Goal: Task Accomplishment & Management: Use online tool/utility

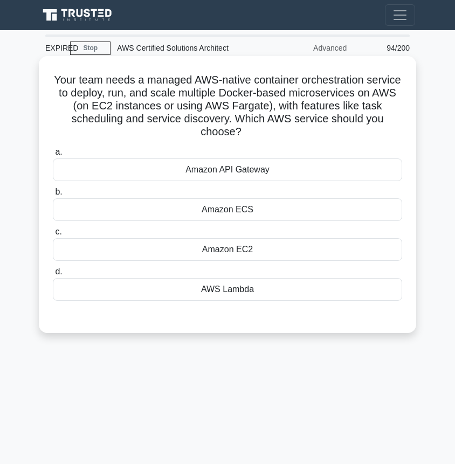
click at [253, 218] on div "Amazon ECS" at bounding box center [227, 209] width 349 height 23
click at [53, 196] on input "b. Amazon ECS" at bounding box center [53, 192] width 0 height 7
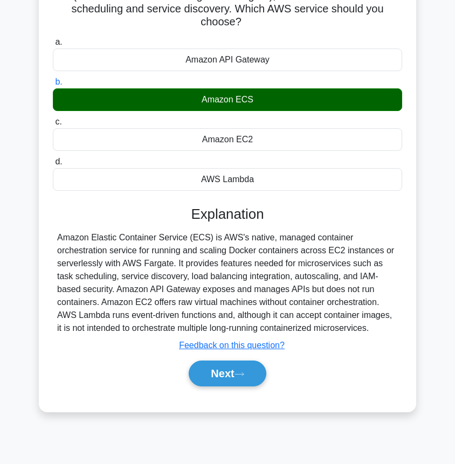
scroll to position [111, 0]
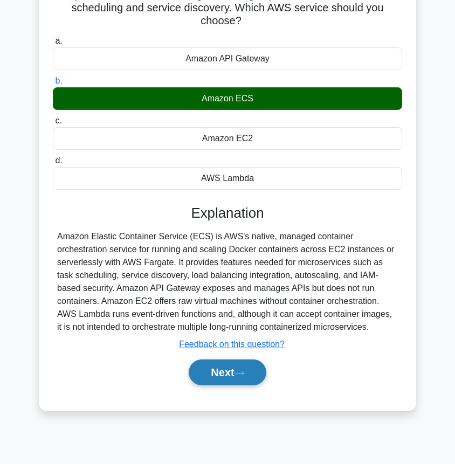
click at [230, 368] on button "Next" at bounding box center [227, 372] width 77 height 26
click at [236, 373] on button "Next" at bounding box center [227, 372] width 77 height 26
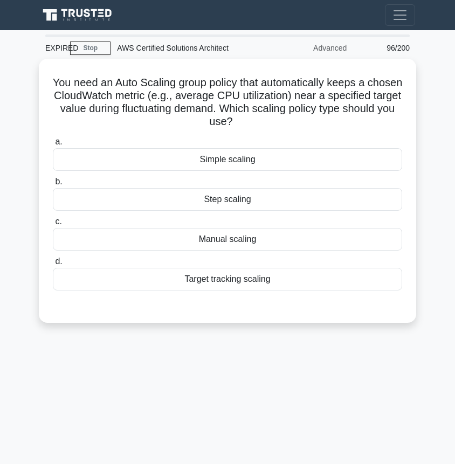
scroll to position [6, 0]
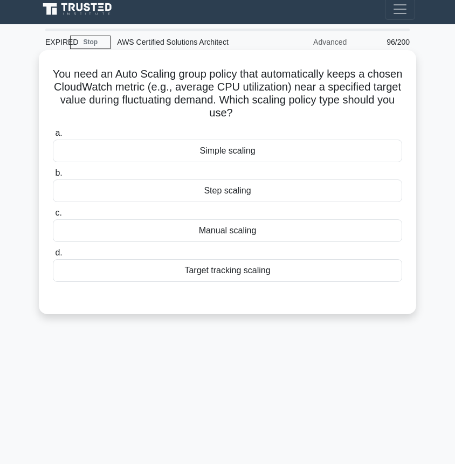
click at [262, 269] on div "Target tracking scaling" at bounding box center [227, 270] width 349 height 23
click at [53, 256] on input "d. Target tracking scaling" at bounding box center [53, 252] width 0 height 7
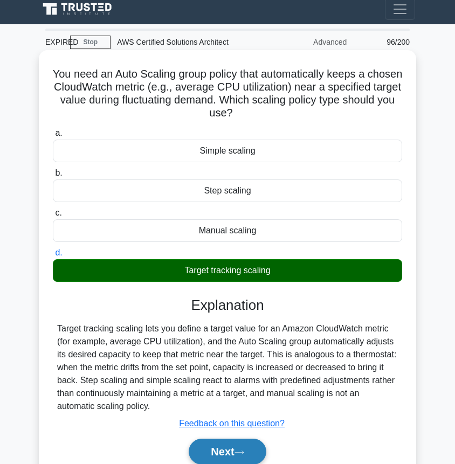
click at [222, 453] on button "Next" at bounding box center [227, 451] width 77 height 26
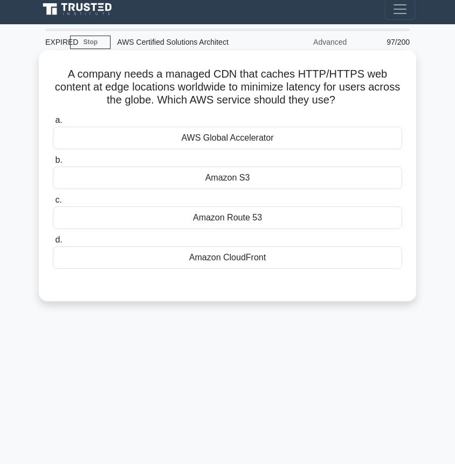
click at [295, 263] on div "Amazon CloudFront" at bounding box center [227, 257] width 349 height 23
click at [53, 243] on input "d. Amazon CloudFront" at bounding box center [53, 239] width 0 height 7
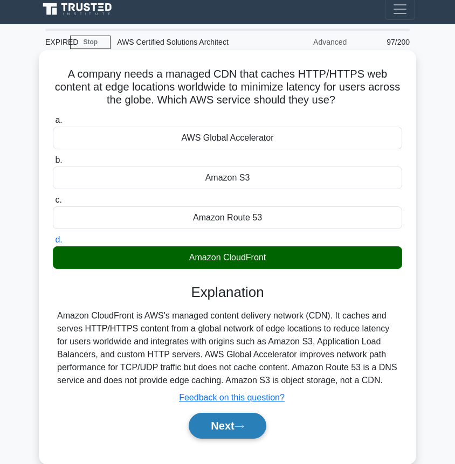
click at [227, 424] on button "Next" at bounding box center [227, 426] width 77 height 26
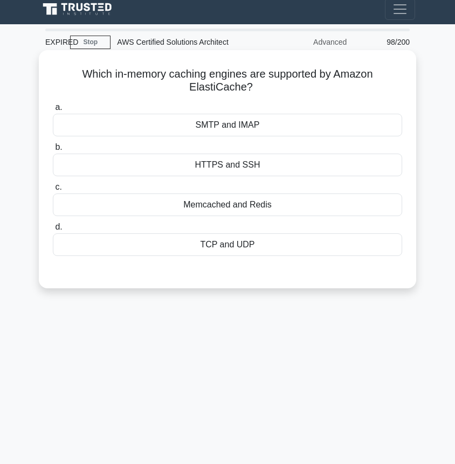
click at [265, 211] on div "Memcached and Redis" at bounding box center [227, 204] width 349 height 23
click at [53, 191] on input "c. Memcached and Redis" at bounding box center [53, 187] width 0 height 7
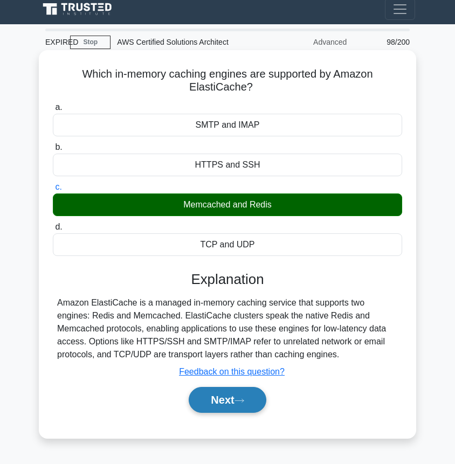
click at [218, 399] on button "Next" at bounding box center [227, 400] width 77 height 26
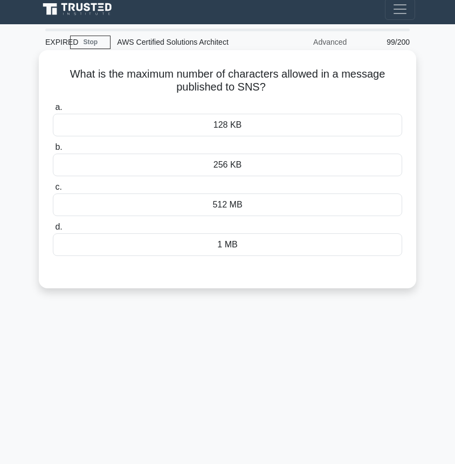
click at [260, 248] on div "1 MB" at bounding box center [227, 244] width 349 height 23
click at [53, 231] on input "d. 1 MB" at bounding box center [53, 227] width 0 height 7
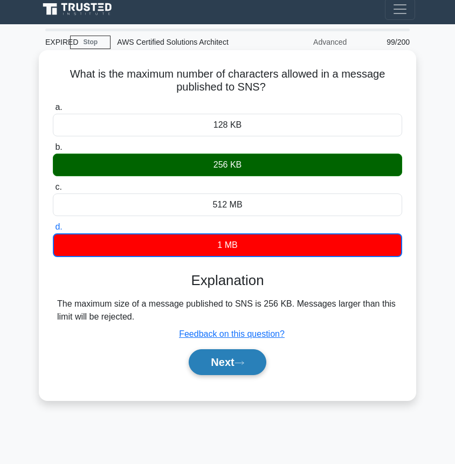
click at [235, 362] on button "Next" at bounding box center [227, 362] width 77 height 26
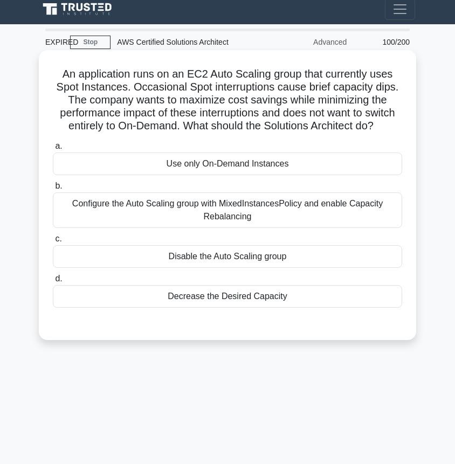
click at [355, 215] on div "Configure the Auto Scaling group with MixedInstancesPolicy and enable Capacity …" at bounding box center [227, 210] width 349 height 36
click at [53, 190] on input "b. Configure the Auto Scaling group with MixedInstancesPolicy and enable Capaci…" at bounding box center [53, 186] width 0 height 7
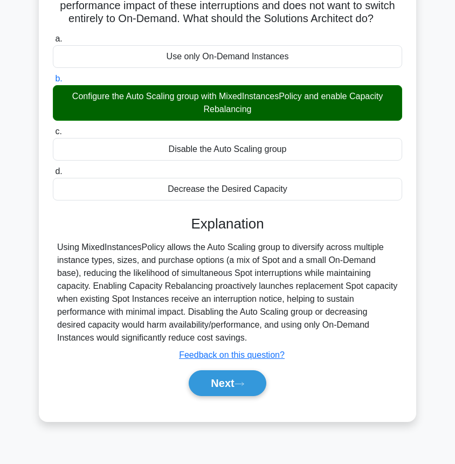
scroll to position [114, 0]
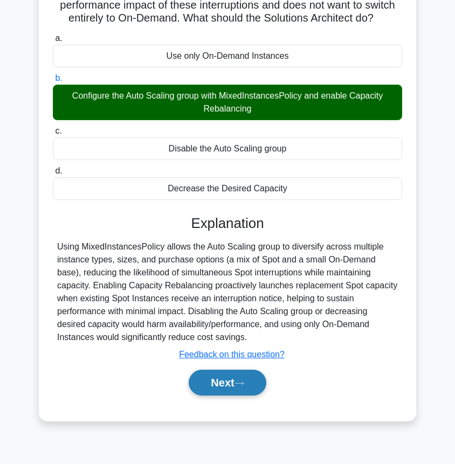
click at [226, 385] on button "Next" at bounding box center [227, 382] width 77 height 26
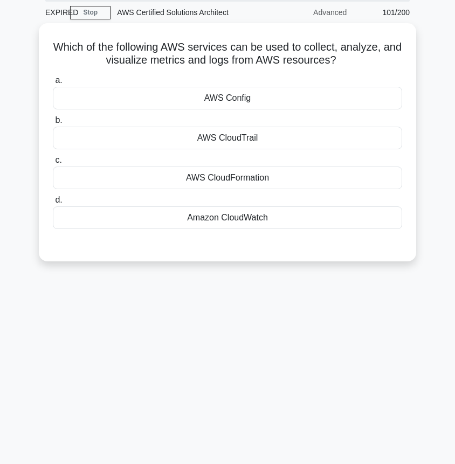
scroll to position [0, 0]
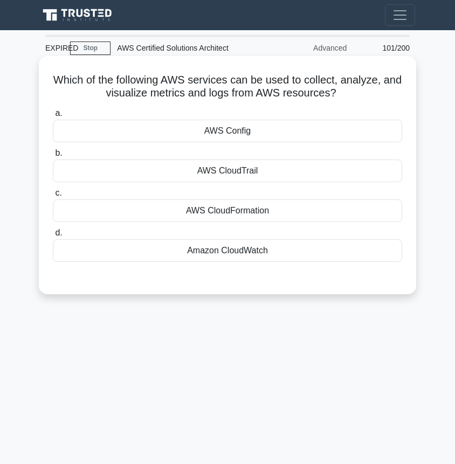
click at [255, 244] on div "Amazon CloudWatch" at bounding box center [227, 250] width 349 height 23
click at [53, 236] on input "d. Amazon CloudWatch" at bounding box center [53, 232] width 0 height 7
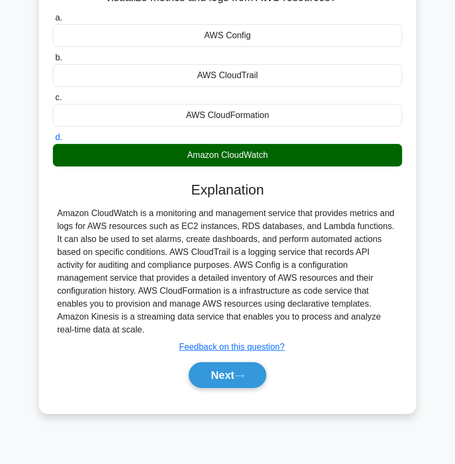
scroll to position [96, 0]
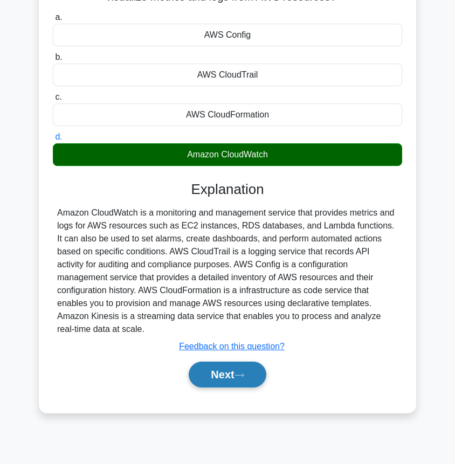
click at [227, 363] on button "Next" at bounding box center [227, 374] width 77 height 26
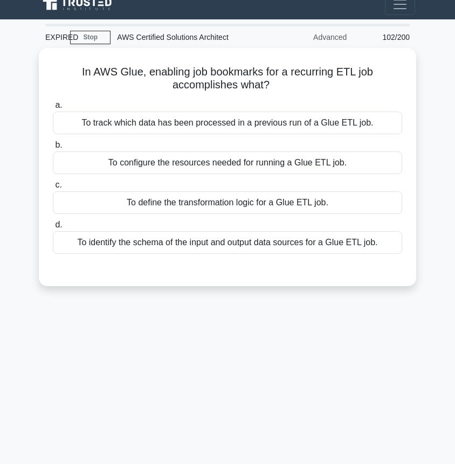
scroll to position [0, 0]
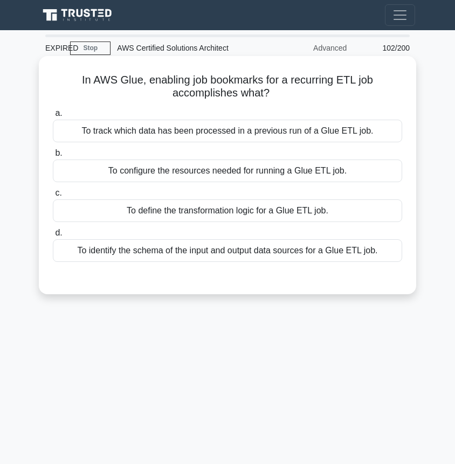
click at [312, 134] on div "To track which data has been processed in a previous run of a Glue ETL job." at bounding box center [227, 131] width 349 height 23
click at [53, 117] on input "a. To track which data has been processed in a previous run of a Glue ETL job." at bounding box center [53, 113] width 0 height 7
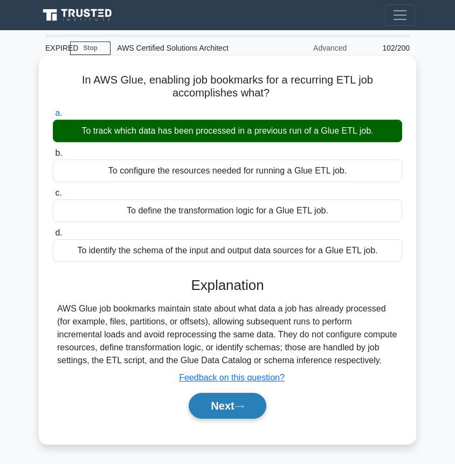
click at [230, 408] on button "Next" at bounding box center [227, 406] width 77 height 26
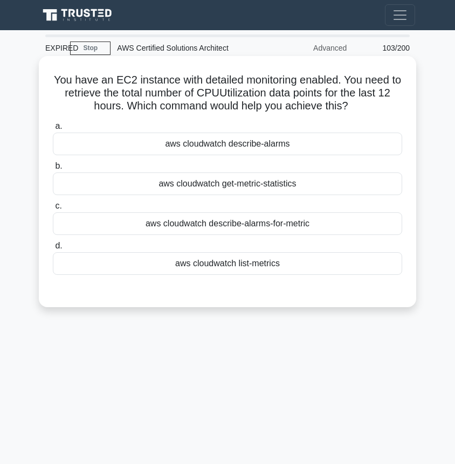
click at [321, 225] on div "aws cloudwatch describe-alarms-for-metric" at bounding box center [227, 223] width 349 height 23
click at [53, 210] on input "c. aws cloudwatch describe-alarms-for-metric" at bounding box center [53, 206] width 0 height 7
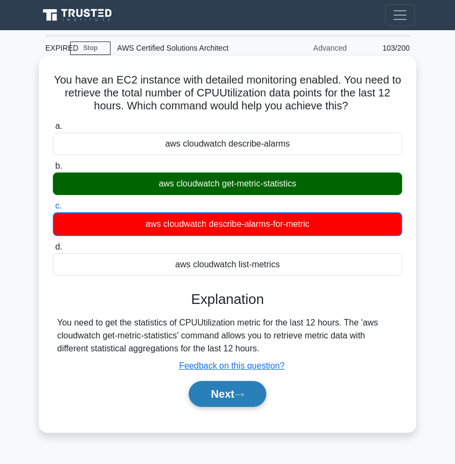
click at [225, 393] on button "Next" at bounding box center [227, 394] width 77 height 26
